Goal: Task Accomplishment & Management: Complete application form

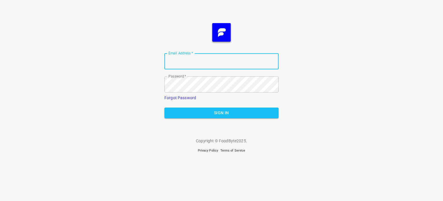
type input "[EMAIL_ADDRESS][DOMAIN_NAME]"
click at [215, 114] on span "Sign In" at bounding box center [221, 112] width 105 height 7
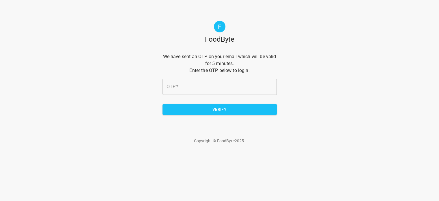
click at [178, 94] on input "OTP   *" at bounding box center [219, 86] width 114 height 16
type input "2ac857"
click at [226, 108] on span "Verify" at bounding box center [219, 109] width 105 height 7
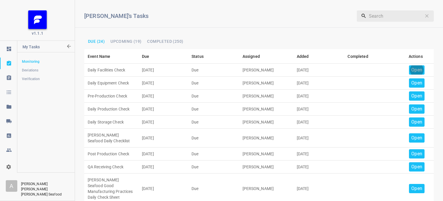
click at [412, 65] on div "Open" at bounding box center [417, 69] width 16 height 9
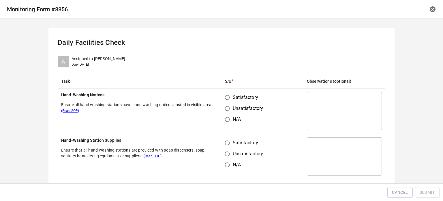
click at [217, 95] on th "Hand-Washing Notices Ensure all hand washing stations have hand washing notices…" at bounding box center [140, 110] width 164 height 45
click at [226, 95] on input "Satisfactory" at bounding box center [227, 97] width 11 height 11
radio input "true"
click at [227, 142] on input "Satisfactory" at bounding box center [227, 142] width 11 height 11
radio input "true"
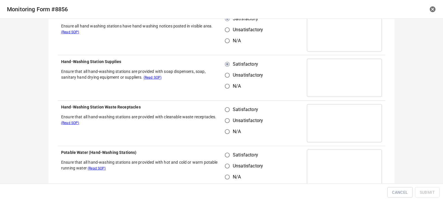
scroll to position [87, 0]
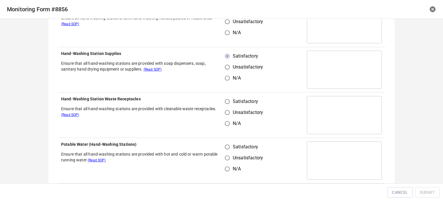
click at [225, 106] on input "Satisfactory" at bounding box center [227, 101] width 11 height 11
radio input "true"
drag, startPoint x: 224, startPoint y: 149, endPoint x: 257, endPoint y: 121, distance: 43.8
click at [224, 149] on input "Satisfactory" at bounding box center [227, 146] width 11 height 11
radio input "true"
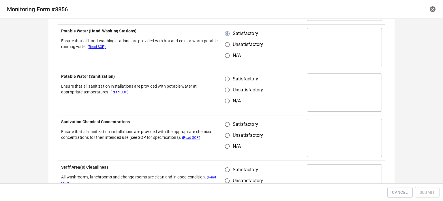
scroll to position [202, 0]
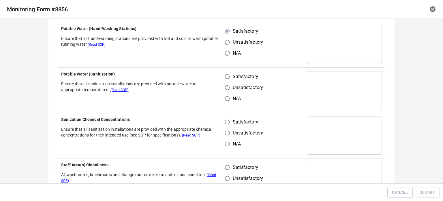
click at [230, 79] on input "Satisfactory" at bounding box center [227, 76] width 11 height 11
radio input "true"
click at [226, 122] on input "Satisfactory" at bounding box center [227, 121] width 11 height 11
radio input "true"
drag, startPoint x: 225, startPoint y: 173, endPoint x: 226, endPoint y: 170, distance: 3.2
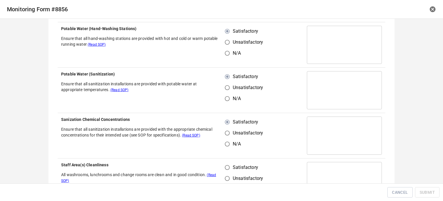
click at [225, 173] on input "Unsatisfactory" at bounding box center [227, 178] width 11 height 11
radio input "true"
drag, startPoint x: 224, startPoint y: 165, endPoint x: 239, endPoint y: 168, distance: 15.3
click at [226, 167] on input "Satisfactory" at bounding box center [227, 167] width 11 height 11
radio input "true"
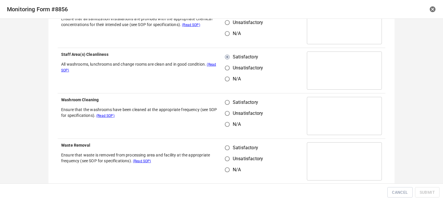
scroll to position [317, 0]
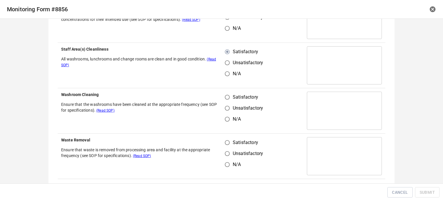
drag, startPoint x: 226, startPoint y: 93, endPoint x: 231, endPoint y: 115, distance: 21.8
click at [227, 95] on input "Satisfactory" at bounding box center [227, 96] width 11 height 11
radio input "true"
drag, startPoint x: 227, startPoint y: 140, endPoint x: 259, endPoint y: 130, distance: 32.5
click at [230, 144] on input "Satisfactory" at bounding box center [227, 142] width 11 height 11
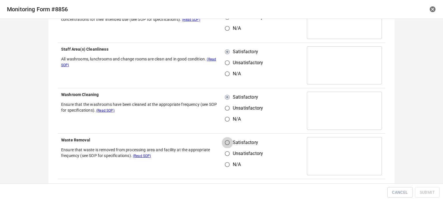
radio input "true"
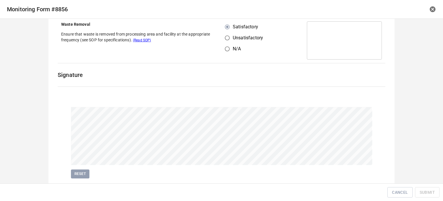
scroll to position [450, 0]
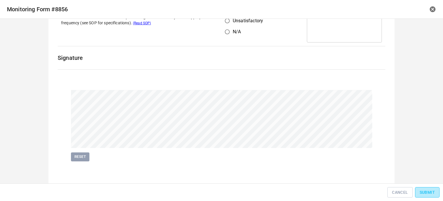
click at [428, 190] on span "Submit" at bounding box center [427, 191] width 15 height 7
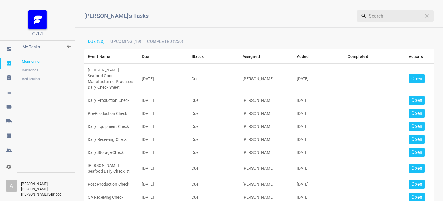
click at [411, 75] on p "Open" at bounding box center [416, 78] width 11 height 7
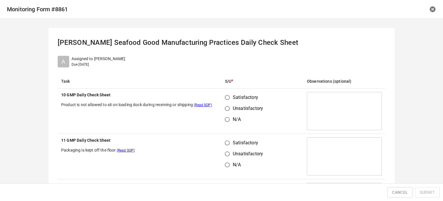
drag, startPoint x: 222, startPoint y: 94, endPoint x: 226, endPoint y: 111, distance: 17.6
click at [223, 95] on input "Satisfactory" at bounding box center [227, 97] width 11 height 11
radio input "true"
drag, startPoint x: 227, startPoint y: 144, endPoint x: 244, endPoint y: 117, distance: 31.1
click at [227, 144] on input "Satisfactory" at bounding box center [227, 142] width 11 height 11
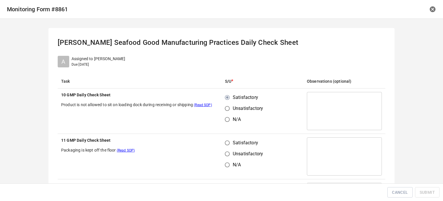
radio input "true"
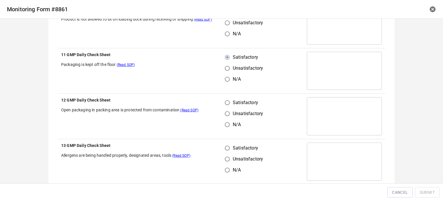
scroll to position [87, 0]
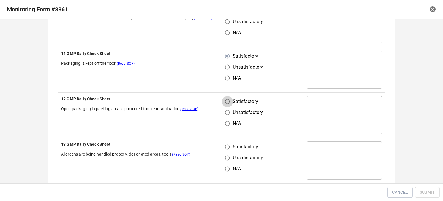
click at [225, 99] on input "Satisfactory" at bounding box center [227, 101] width 11 height 11
radio input "true"
click at [227, 148] on input "Satisfactory" at bounding box center [227, 146] width 11 height 11
radio input "true"
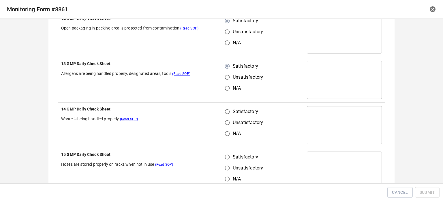
scroll to position [173, 0]
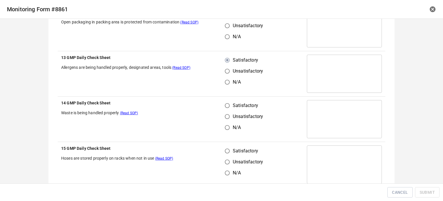
click at [229, 106] on input "Satisfactory" at bounding box center [227, 105] width 11 height 11
radio input "true"
drag, startPoint x: 226, startPoint y: 153, endPoint x: 236, endPoint y: 138, distance: 18.1
click at [226, 153] on input "Satisfactory" at bounding box center [227, 150] width 11 height 11
radio input "true"
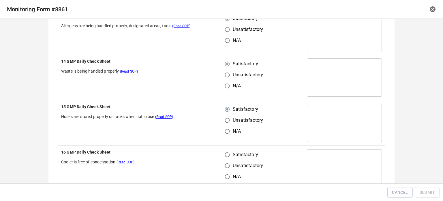
scroll to position [260, 0]
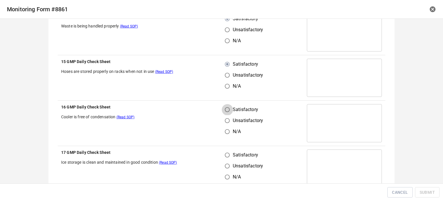
click at [226, 109] on input "Satisfactory" at bounding box center [227, 109] width 11 height 11
radio input "true"
drag, startPoint x: 224, startPoint y: 151, endPoint x: 253, endPoint y: 147, distance: 29.1
click at [225, 151] on input "Satisfactory" at bounding box center [227, 154] width 11 height 11
radio input "true"
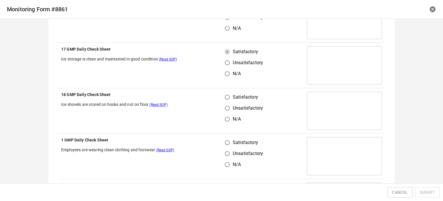
scroll to position [375, 0]
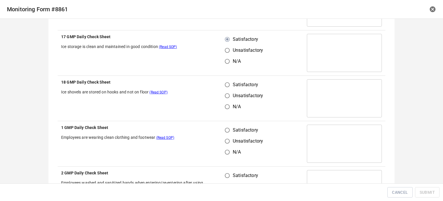
click at [223, 84] on input "Satisfactory" at bounding box center [227, 84] width 11 height 11
radio input "true"
click at [228, 129] on input "Satisfactory" at bounding box center [227, 129] width 11 height 11
radio input "true"
drag, startPoint x: 225, startPoint y: 166, endPoint x: 228, endPoint y: 175, distance: 9.2
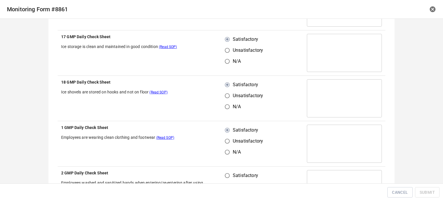
click at [227, 171] on td "Satisfactory Unsatisfactory N/A" at bounding box center [263, 188] width 82 height 45
drag, startPoint x: 226, startPoint y: 175, endPoint x: 270, endPoint y: 120, distance: 69.8
click at [228, 175] on input "Satisfactory" at bounding box center [227, 175] width 11 height 11
radio input "true"
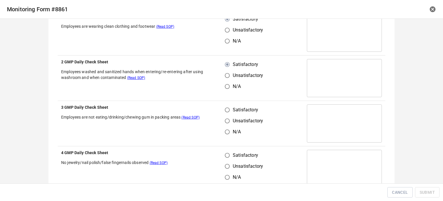
scroll to position [490, 0]
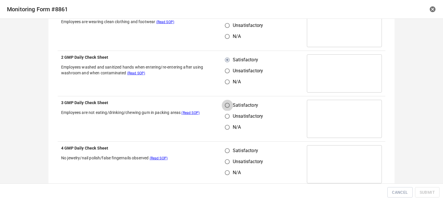
drag, startPoint x: 229, startPoint y: 105, endPoint x: 227, endPoint y: 113, distance: 8.0
click at [227, 104] on input "Satisfactory" at bounding box center [227, 105] width 11 height 11
radio input "true"
click at [226, 156] on input "Unsatisfactory" at bounding box center [227, 161] width 11 height 11
radio input "true"
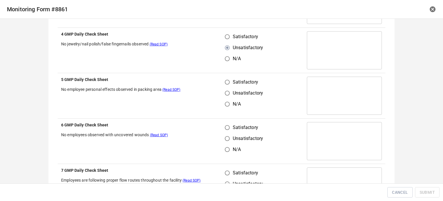
scroll to position [606, 0]
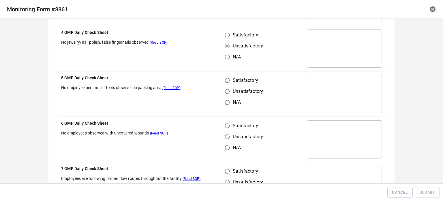
click at [222, 32] on input "Satisfactory" at bounding box center [227, 34] width 11 height 11
radio input "true"
click at [224, 80] on input "Satisfactory" at bounding box center [227, 80] width 11 height 11
radio input "true"
drag, startPoint x: 223, startPoint y: 130, endPoint x: 226, endPoint y: 135, distance: 5.8
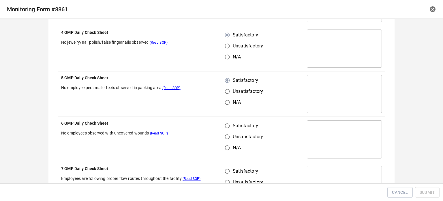
click at [223, 130] on input "Satisfactory" at bounding box center [227, 125] width 11 height 11
radio input "true"
click at [225, 174] on input "Satisfactory" at bounding box center [227, 170] width 11 height 11
radio input "true"
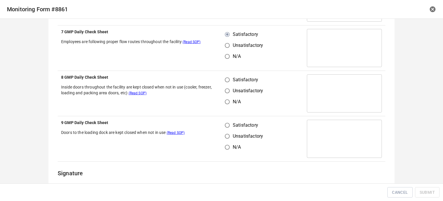
scroll to position [750, 0]
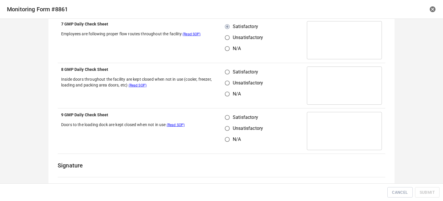
click at [223, 71] on input "Satisfactory" at bounding box center [227, 71] width 11 height 11
radio input "true"
drag, startPoint x: 220, startPoint y: 123, endPoint x: 222, endPoint y: 119, distance: 4.3
click at [225, 119] on div "Satisfactory Unsatisfactory N/A" at bounding box center [246, 128] width 43 height 33
drag, startPoint x: 224, startPoint y: 117, endPoint x: 232, endPoint y: 109, distance: 11.6
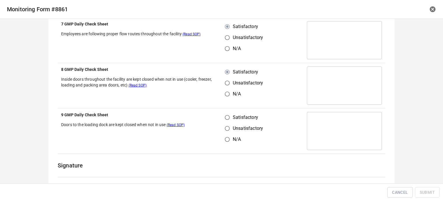
click at [224, 117] on input "Satisfactory" at bounding box center [227, 117] width 11 height 11
radio input "true"
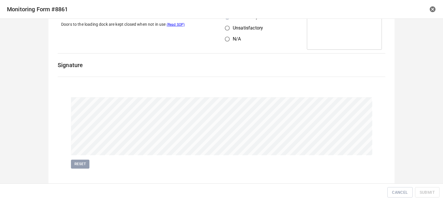
scroll to position [857, 0]
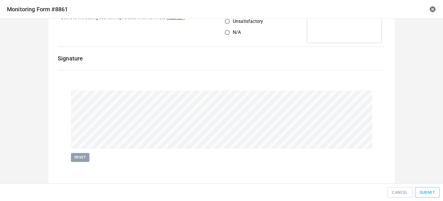
click at [432, 193] on span "Submit" at bounding box center [427, 191] width 15 height 7
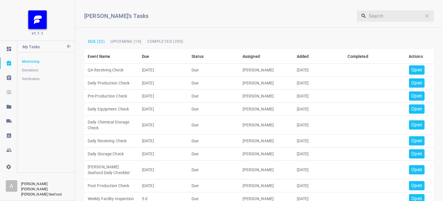
drag, startPoint x: 406, startPoint y: 68, endPoint x: 410, endPoint y: 69, distance: 3.6
click at [410, 69] on div "Open" at bounding box center [417, 69] width 16 height 9
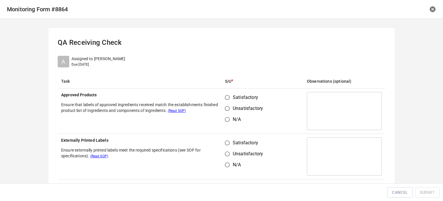
drag, startPoint x: 227, startPoint y: 96, endPoint x: 228, endPoint y: 111, distance: 15.0
click at [227, 98] on input "Satisfactory" at bounding box center [227, 97] width 11 height 11
radio input "true"
drag, startPoint x: 224, startPoint y: 146, endPoint x: 252, endPoint y: 102, distance: 52.2
click at [225, 146] on input "Satisfactory" at bounding box center [227, 142] width 11 height 11
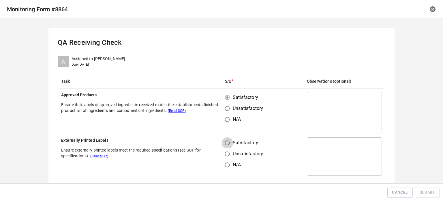
radio input "true"
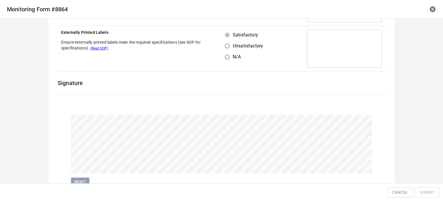
scroll to position [133, 0]
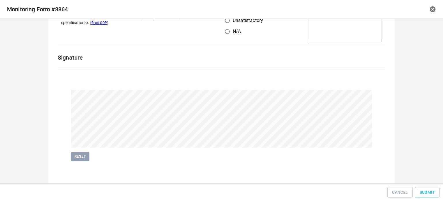
drag, startPoint x: 428, startPoint y: 186, endPoint x: 432, endPoint y: 193, distance: 8.4
click at [429, 186] on div "Cancel Submit" at bounding box center [221, 192] width 439 height 13
click at [432, 193] on span "Submit" at bounding box center [427, 191] width 15 height 7
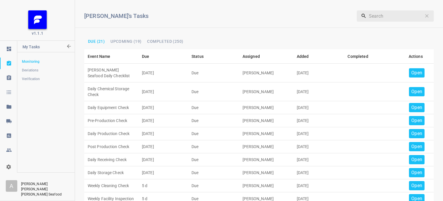
click at [411, 71] on p "Open" at bounding box center [416, 72] width 11 height 7
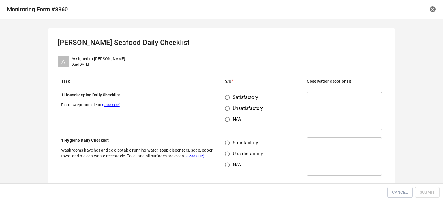
drag, startPoint x: 232, startPoint y: 95, endPoint x: 229, endPoint y: 119, distance: 23.3
click at [233, 95] on span "Satisfactory" at bounding box center [245, 97] width 25 height 7
click at [224, 147] on input "Satisfactory" at bounding box center [227, 142] width 11 height 11
radio input "true"
drag, startPoint x: 222, startPoint y: 94, endPoint x: 228, endPoint y: 97, distance: 7.2
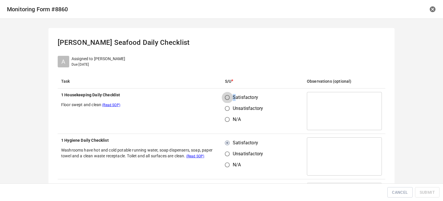
click at [222, 94] on input "Satisfactory" at bounding box center [227, 97] width 11 height 11
radio input "true"
click at [278, 120] on td "Satisfactory Unsatisfactory N/A" at bounding box center [263, 110] width 82 height 45
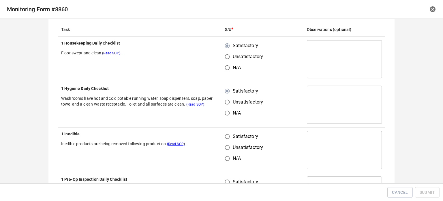
scroll to position [115, 0]
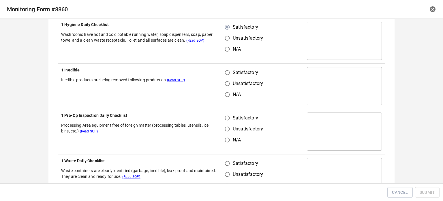
click at [222, 70] on input "Satisfactory" at bounding box center [227, 72] width 11 height 11
radio input "true"
drag, startPoint x: 229, startPoint y: 119, endPoint x: 224, endPoint y: 143, distance: 24.4
click at [229, 119] on input "Satisfactory" at bounding box center [227, 117] width 11 height 11
radio input "true"
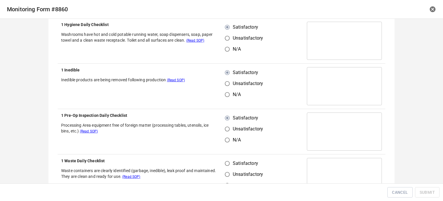
click at [225, 167] on div "Satisfactory Unsatisfactory N/A" at bounding box center [246, 174] width 43 height 33
click at [229, 159] on input "Satisfactory" at bounding box center [227, 163] width 11 height 11
radio input "true"
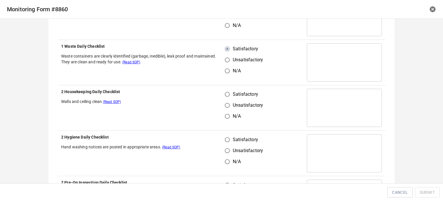
scroll to position [231, 0]
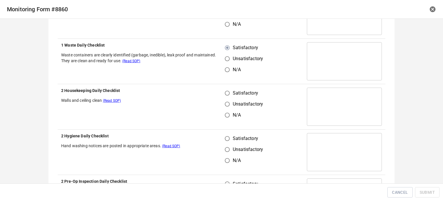
click at [223, 92] on input "Satisfactory" at bounding box center [227, 92] width 11 height 11
radio input "true"
click at [228, 144] on input "Unsatisfactory" at bounding box center [227, 149] width 11 height 11
radio input "true"
click at [223, 135] on input "Satisfactory" at bounding box center [227, 138] width 11 height 11
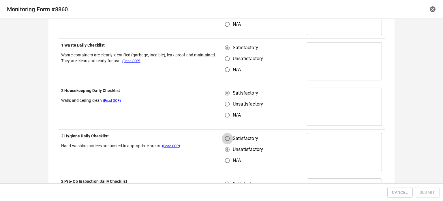
radio input "true"
click at [234, 180] on td "Satisfactory Unsatisfactory N/A" at bounding box center [263, 197] width 82 height 45
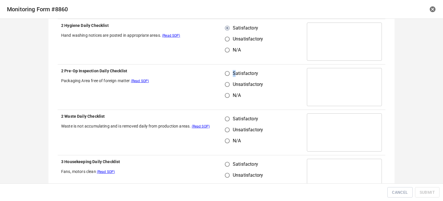
scroll to position [346, 0]
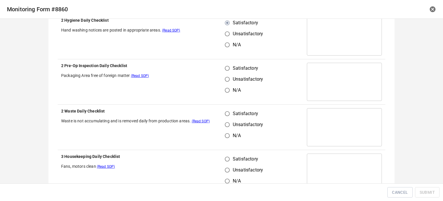
click at [226, 61] on td "Satisfactory Unsatisfactory N/A" at bounding box center [263, 81] width 82 height 45
click at [222, 64] on input "Satisfactory" at bounding box center [227, 68] width 11 height 11
radio input "true"
click at [227, 111] on input "Satisfactory" at bounding box center [227, 113] width 11 height 11
radio input "true"
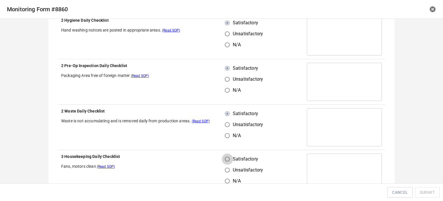
click at [227, 158] on input "Satisfactory" at bounding box center [227, 158] width 11 height 11
radio input "true"
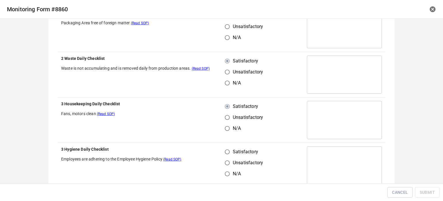
scroll to position [462, 0]
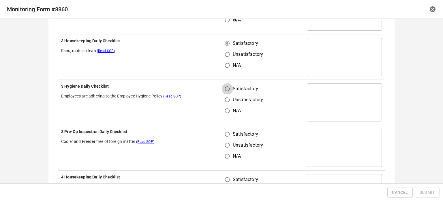
click at [225, 88] on input "Satisfactory" at bounding box center [227, 88] width 11 height 11
radio input "true"
click at [226, 134] on input "Satisfactory" at bounding box center [227, 133] width 11 height 11
radio input "true"
drag, startPoint x: 225, startPoint y: 174, endPoint x: 241, endPoint y: 173, distance: 15.9
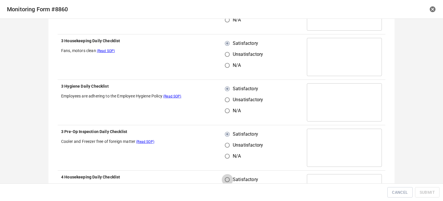
click at [225, 174] on input "Satisfactory" at bounding box center [227, 179] width 11 height 11
radio input "true"
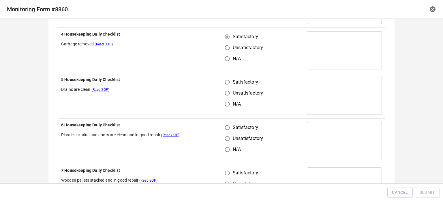
scroll to position [606, 0]
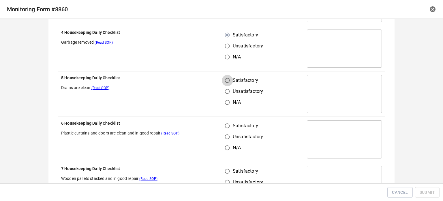
click at [226, 78] on input "Satisfactory" at bounding box center [227, 80] width 11 height 11
radio input "true"
drag, startPoint x: 229, startPoint y: 125, endPoint x: 224, endPoint y: 153, distance: 28.7
click at [229, 125] on input "Satisfactory" at bounding box center [227, 125] width 11 height 11
radio input "true"
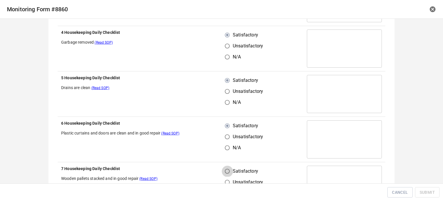
drag, startPoint x: 222, startPoint y: 166, endPoint x: 270, endPoint y: 137, distance: 56.4
click at [223, 166] on input "Satisfactory" at bounding box center [227, 170] width 11 height 11
radio input "true"
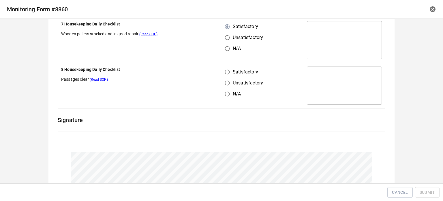
click at [223, 68] on input "Satisfactory" at bounding box center [227, 71] width 11 height 11
radio input "true"
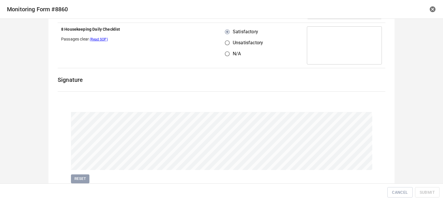
scroll to position [812, 0]
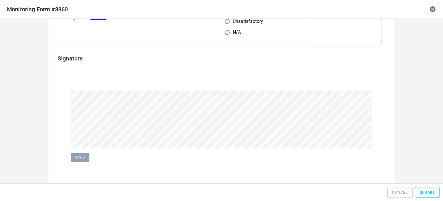
click at [424, 188] on button "Submit" at bounding box center [427, 192] width 25 height 11
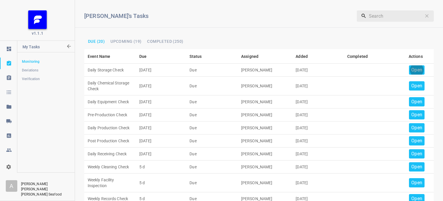
click at [415, 69] on p "Open" at bounding box center [416, 69] width 11 height 7
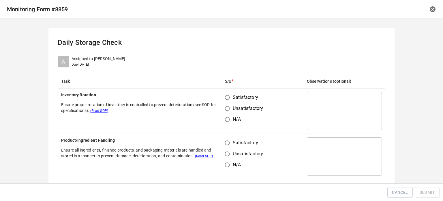
drag, startPoint x: 216, startPoint y: 98, endPoint x: 220, endPoint y: 99, distance: 3.8
click at [220, 99] on tr "Inventory Rotation Ensure proper rotation of inventory is controlled to prevent…" at bounding box center [222, 110] width 328 height 45
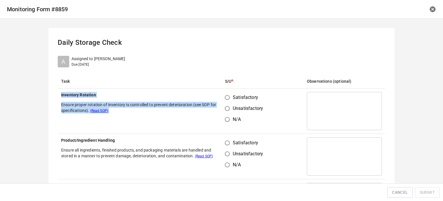
drag, startPoint x: 224, startPoint y: 98, endPoint x: 231, endPoint y: 129, distance: 32.0
click at [224, 98] on input "Satisfactory" at bounding box center [227, 97] width 11 height 11
radio input "true"
drag, startPoint x: 227, startPoint y: 143, endPoint x: 233, endPoint y: 146, distance: 6.7
click at [231, 145] on label "Satisfactory" at bounding box center [242, 142] width 41 height 11
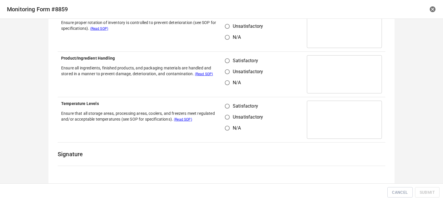
click at [271, 79] on td "Satisfactory Unsatisfactory N/A" at bounding box center [263, 74] width 82 height 45
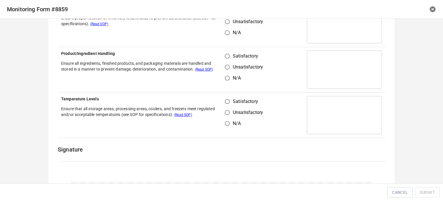
click at [233, 57] on span "Satisfactory" at bounding box center [245, 56] width 25 height 7
click at [232, 57] on input "Satisfactory" at bounding box center [227, 55] width 11 height 11
radio input "true"
drag, startPoint x: 225, startPoint y: 94, endPoint x: 233, endPoint y: 101, distance: 10.6
click at [227, 97] on td "Satisfactory Unsatisfactory N/A" at bounding box center [263, 114] width 82 height 45
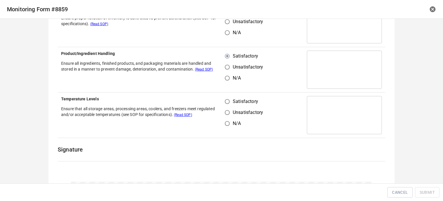
click at [218, 102] on th "Temperature Levels Ensure that all storage areas, processing areas, coolers, an…" at bounding box center [140, 114] width 164 height 45
click at [226, 102] on input "Satisfactory" at bounding box center [227, 101] width 11 height 11
radio input "true"
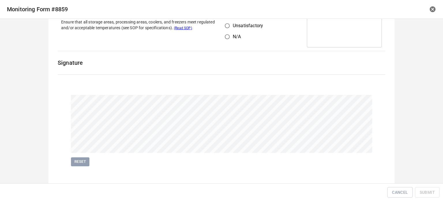
scroll to position [178, 0]
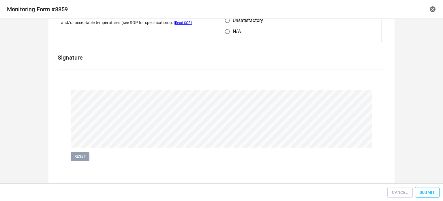
drag, startPoint x: 427, startPoint y: 197, endPoint x: 424, endPoint y: 191, distance: 6.3
click at [426, 195] on div "Cancel Submit" at bounding box center [221, 192] width 439 height 13
click at [425, 191] on span "Submit" at bounding box center [427, 191] width 15 height 7
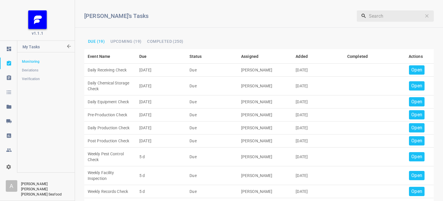
click at [412, 67] on p "Open" at bounding box center [416, 69] width 11 height 7
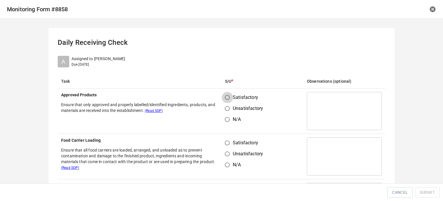
click at [226, 98] on input "Satisfactory" at bounding box center [227, 97] width 11 height 11
radio input "true"
click at [228, 149] on input "Unsatisfactory" at bounding box center [227, 153] width 11 height 11
radio input "true"
click at [226, 142] on input "Satisfactory" at bounding box center [227, 142] width 11 height 11
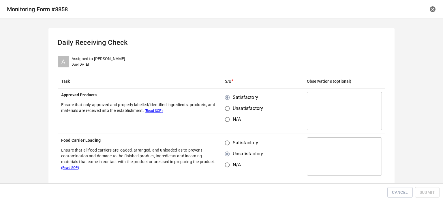
radio input "true"
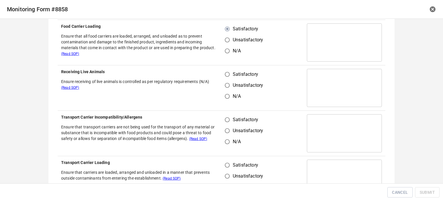
scroll to position [115, 0]
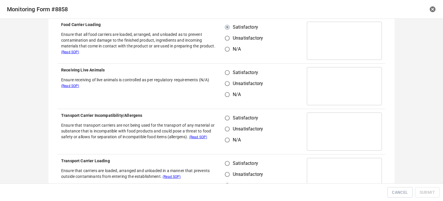
click at [226, 70] on input "Satisfactory" at bounding box center [227, 72] width 11 height 11
radio input "true"
drag, startPoint x: 225, startPoint y: 114, endPoint x: 229, endPoint y: 162, distance: 48.3
click at [227, 118] on input "Satisfactory" at bounding box center [227, 117] width 11 height 11
radio input "true"
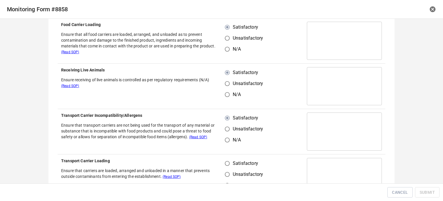
click at [228, 166] on input "Satisfactory" at bounding box center [227, 163] width 11 height 11
radio input "true"
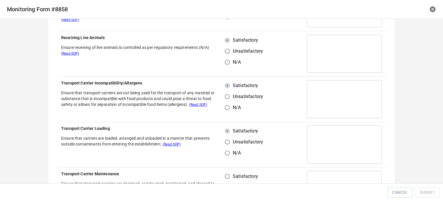
scroll to position [202, 0]
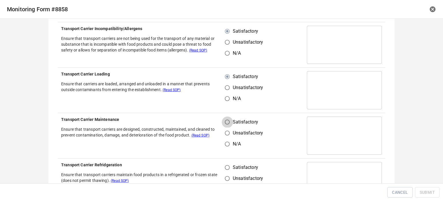
click at [229, 119] on input "Satisfactory" at bounding box center [227, 121] width 11 height 11
radio input "true"
drag, startPoint x: 223, startPoint y: 166, endPoint x: 234, endPoint y: 163, distance: 11.6
click at [223, 166] on input "Satisfactory" at bounding box center [227, 167] width 11 height 11
radio input "true"
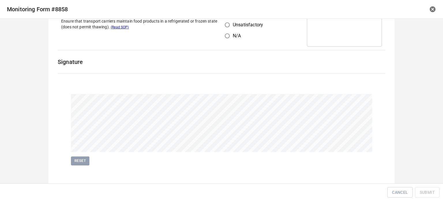
scroll to position [359, 0]
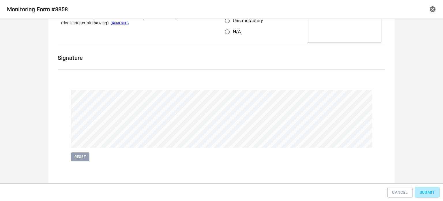
click at [423, 197] on button "Submit" at bounding box center [427, 192] width 25 height 11
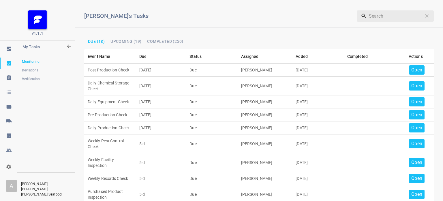
click at [411, 71] on p "Open" at bounding box center [416, 69] width 11 height 7
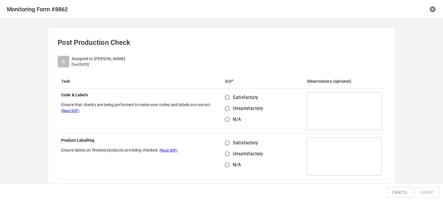
drag, startPoint x: 219, startPoint y: 99, endPoint x: 226, endPoint y: 112, distance: 14.2
click at [222, 100] on td "Satisfactory Unsatisfactory N/A" at bounding box center [263, 110] width 82 height 45
click at [224, 98] on input "Satisfactory" at bounding box center [227, 97] width 11 height 11
radio input "true"
click at [231, 141] on input "Satisfactory" at bounding box center [227, 142] width 11 height 11
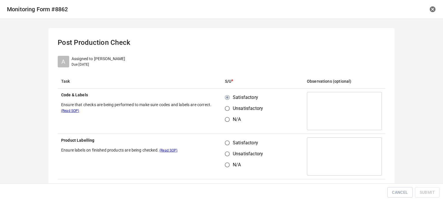
radio input "true"
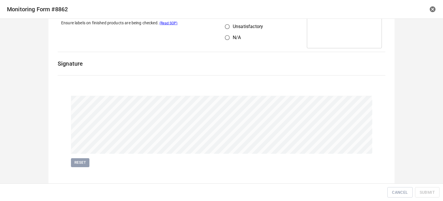
scroll to position [133, 0]
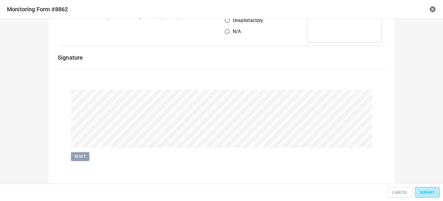
click at [428, 191] on span "Submit" at bounding box center [427, 191] width 15 height 7
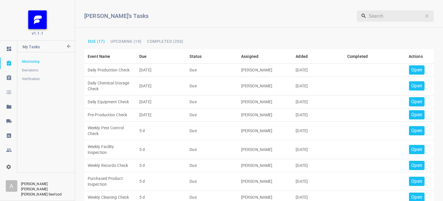
click at [411, 68] on p "Open" at bounding box center [416, 69] width 11 height 7
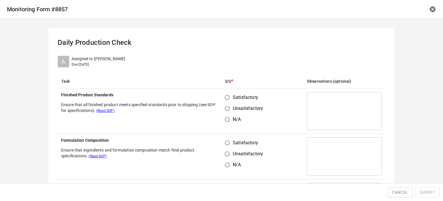
click at [224, 98] on input "Satisfactory" at bounding box center [227, 97] width 11 height 11
radio input "true"
drag, startPoint x: 224, startPoint y: 143, endPoint x: 257, endPoint y: 128, distance: 36.1
click at [225, 144] on input "Satisfactory" at bounding box center [227, 142] width 11 height 11
radio input "true"
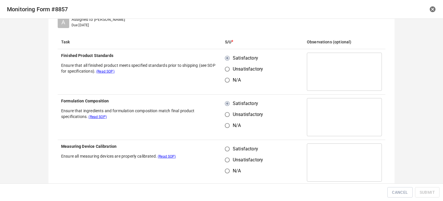
scroll to position [115, 0]
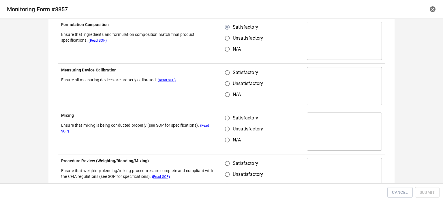
click at [225, 75] on input "Satisfactory" at bounding box center [227, 72] width 11 height 11
radio input "true"
click at [224, 120] on input "Satisfactory" at bounding box center [227, 117] width 11 height 11
radio input "true"
click at [222, 159] on input "Satisfactory" at bounding box center [227, 163] width 11 height 11
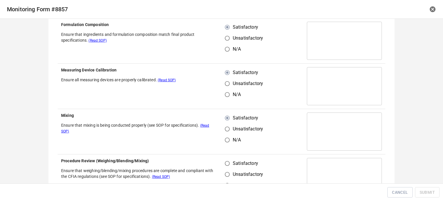
radio input "true"
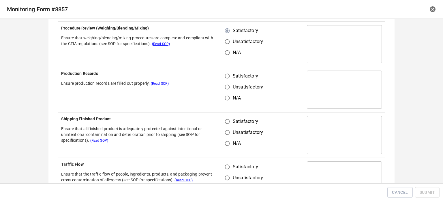
scroll to position [260, 0]
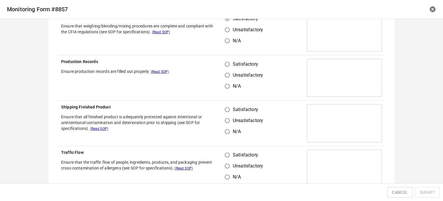
drag, startPoint x: 231, startPoint y: 55, endPoint x: 225, endPoint y: 69, distance: 15.3
click at [229, 61] on td "Satisfactory Unsatisfactory N/A" at bounding box center [263, 77] width 82 height 45
click at [225, 69] on input "Satisfactory" at bounding box center [227, 64] width 11 height 11
radio input "true"
drag, startPoint x: 223, startPoint y: 110, endPoint x: 230, endPoint y: 126, distance: 16.8
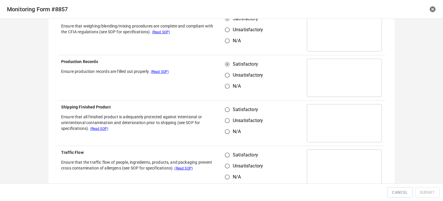
click at [224, 111] on input "Satisfactory" at bounding box center [227, 109] width 11 height 11
radio input "true"
drag, startPoint x: 225, startPoint y: 152, endPoint x: 265, endPoint y: 90, distance: 74.0
click at [226, 153] on input "Satisfactory" at bounding box center [227, 154] width 11 height 11
radio input "true"
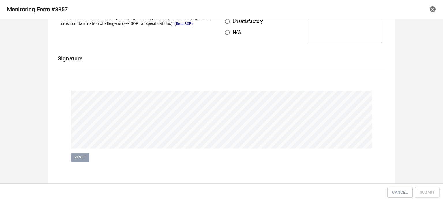
scroll to position [404, 0]
click at [424, 196] on button "Submit" at bounding box center [427, 192] width 25 height 11
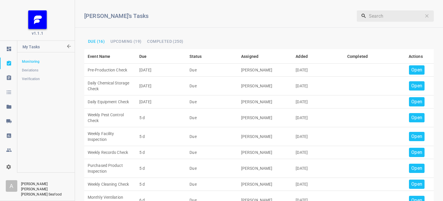
click at [411, 71] on p "Open" at bounding box center [416, 69] width 11 height 7
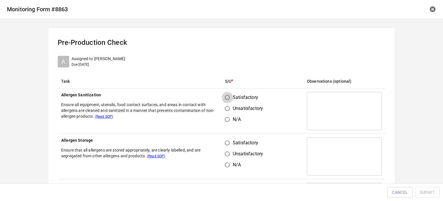
click at [227, 95] on input "Satisfactory" at bounding box center [227, 97] width 11 height 11
radio input "true"
click at [227, 147] on input "Satisfactory" at bounding box center [227, 142] width 11 height 11
radio input "true"
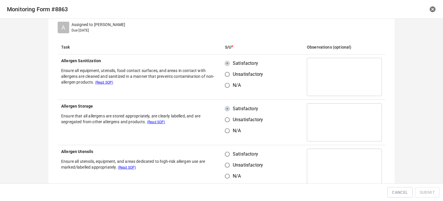
scroll to position [87, 0]
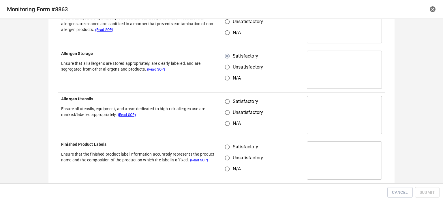
click at [233, 109] on span "Unsatisfactory" at bounding box center [248, 112] width 30 height 7
click at [232, 109] on input "Unsatisfactory" at bounding box center [227, 112] width 11 height 11
radio input "true"
click at [224, 99] on input "Satisfactory" at bounding box center [227, 101] width 11 height 11
radio input "true"
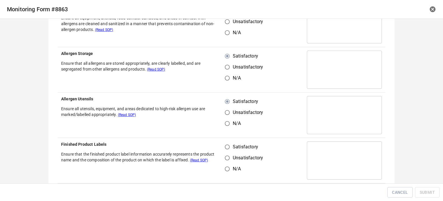
click at [224, 147] on input "Satisfactory" at bounding box center [227, 146] width 11 height 11
radio input "true"
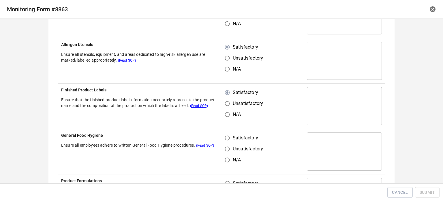
scroll to position [202, 0]
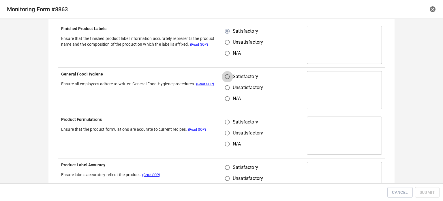
click at [224, 72] on input "Satisfactory" at bounding box center [227, 76] width 11 height 11
radio input "true"
drag, startPoint x: 225, startPoint y: 119, endPoint x: 235, endPoint y: 141, distance: 23.7
click at [225, 119] on input "Satisfactory" at bounding box center [227, 121] width 11 height 11
radio input "true"
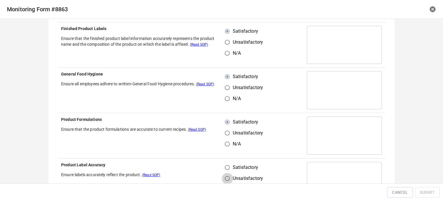
drag, startPoint x: 224, startPoint y: 173, endPoint x: 235, endPoint y: 170, distance: 10.7
click at [228, 173] on input "Unsatisfactory" at bounding box center [227, 178] width 11 height 11
radio input "true"
click at [224, 169] on input "Satisfactory" at bounding box center [227, 167] width 11 height 11
radio input "true"
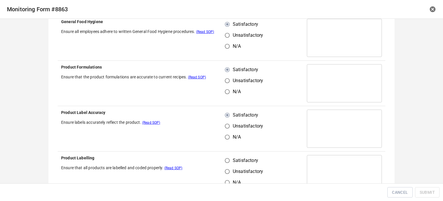
scroll to position [317, 0]
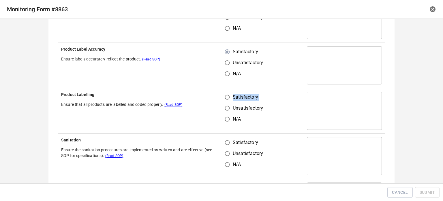
drag, startPoint x: 219, startPoint y: 104, endPoint x: 225, endPoint y: 91, distance: 13.6
click at [222, 99] on td "Satisfactory Unsatisfactory N/A" at bounding box center [263, 110] width 82 height 45
click at [226, 97] on input "Satisfactory" at bounding box center [227, 96] width 11 height 11
radio input "true"
click at [226, 143] on input "Satisfactory" at bounding box center [227, 142] width 11 height 11
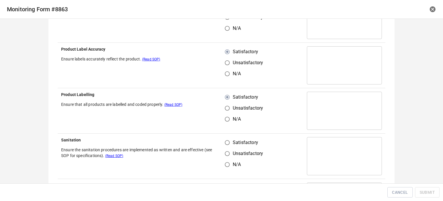
radio input "true"
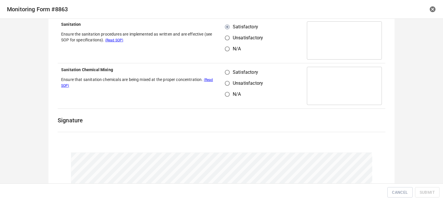
click at [228, 72] on input "Satisfactory" at bounding box center [227, 72] width 11 height 11
radio input "true"
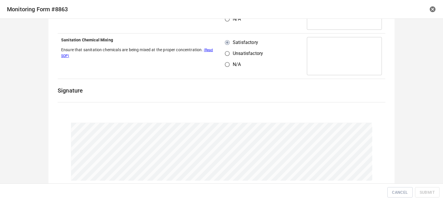
scroll to position [495, 0]
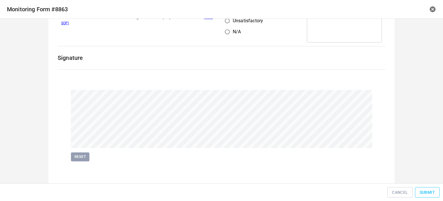
click at [430, 189] on span "Submit" at bounding box center [427, 191] width 15 height 7
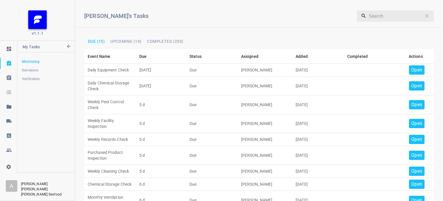
click at [416, 71] on p "Open" at bounding box center [416, 69] width 11 height 7
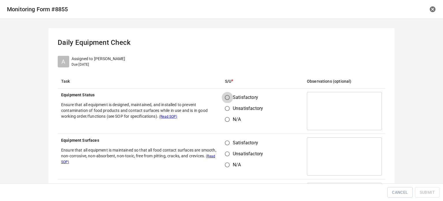
click at [225, 95] on input "Satisfactory" at bounding box center [227, 97] width 11 height 11
radio input "true"
click at [226, 145] on input "Satisfactory" at bounding box center [227, 142] width 11 height 11
radio input "true"
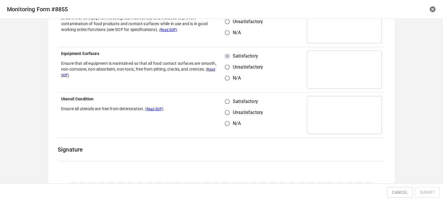
click at [224, 99] on input "Satisfactory" at bounding box center [227, 101] width 11 height 11
radio input "true"
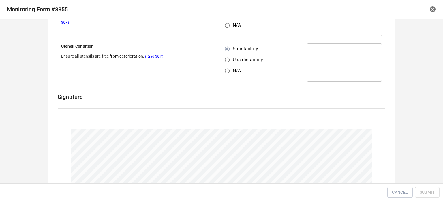
scroll to position [178, 0]
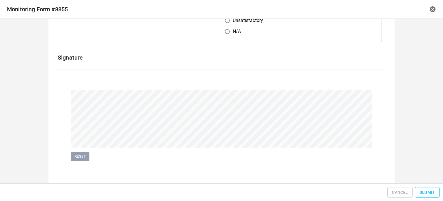
drag, startPoint x: 441, startPoint y: 192, endPoint x: 415, endPoint y: 192, distance: 25.7
click at [438, 193] on div "Cancel Submit" at bounding box center [221, 192] width 443 height 18
click at [415, 192] on button "Submit" at bounding box center [427, 192] width 25 height 11
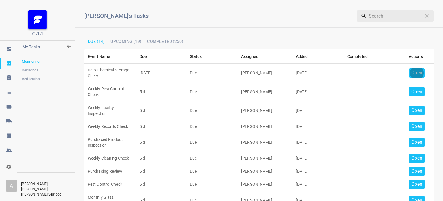
click at [409, 71] on div "Open" at bounding box center [417, 72] width 16 height 9
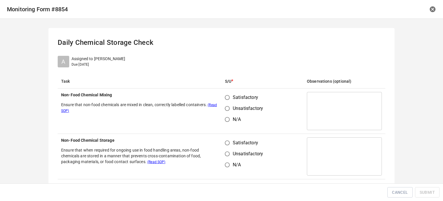
click at [224, 97] on input "Satisfactory" at bounding box center [227, 97] width 11 height 11
radio input "true"
drag, startPoint x: 227, startPoint y: 141, endPoint x: 272, endPoint y: 141, distance: 45.0
click at [230, 141] on input "Satisfactory" at bounding box center [227, 142] width 11 height 11
radio input "true"
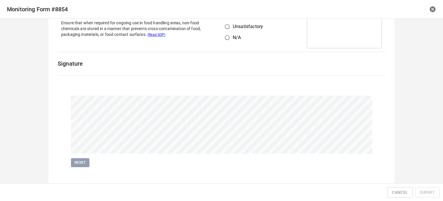
scroll to position [133, 0]
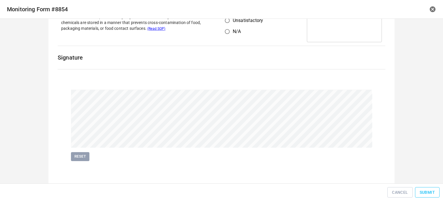
click at [430, 188] on button "Submit" at bounding box center [427, 192] width 25 height 11
